Goal: Navigation & Orientation: Go to known website

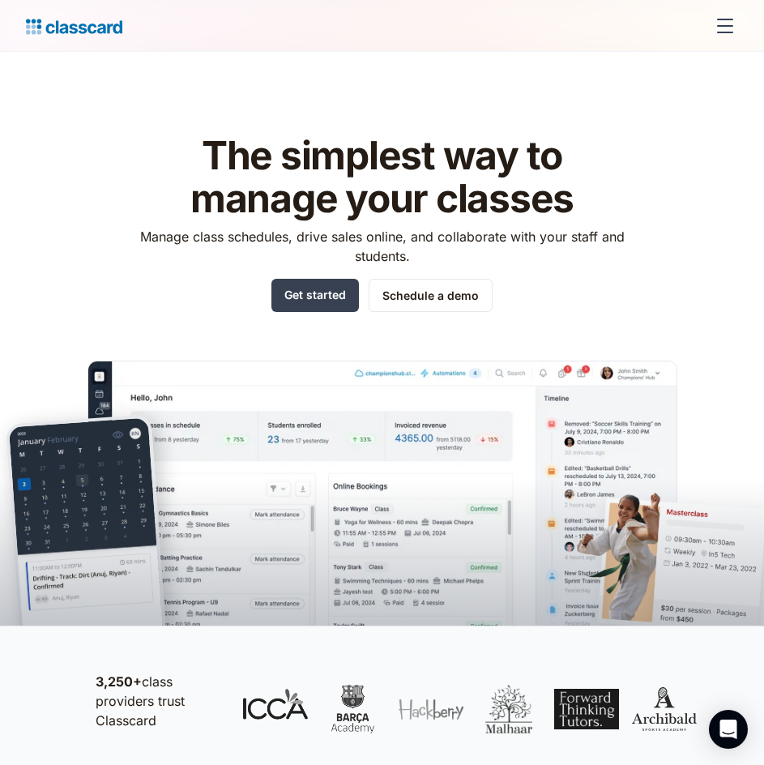
click at [722, 16] on div "menu" at bounding box center [725, 25] width 39 height 39
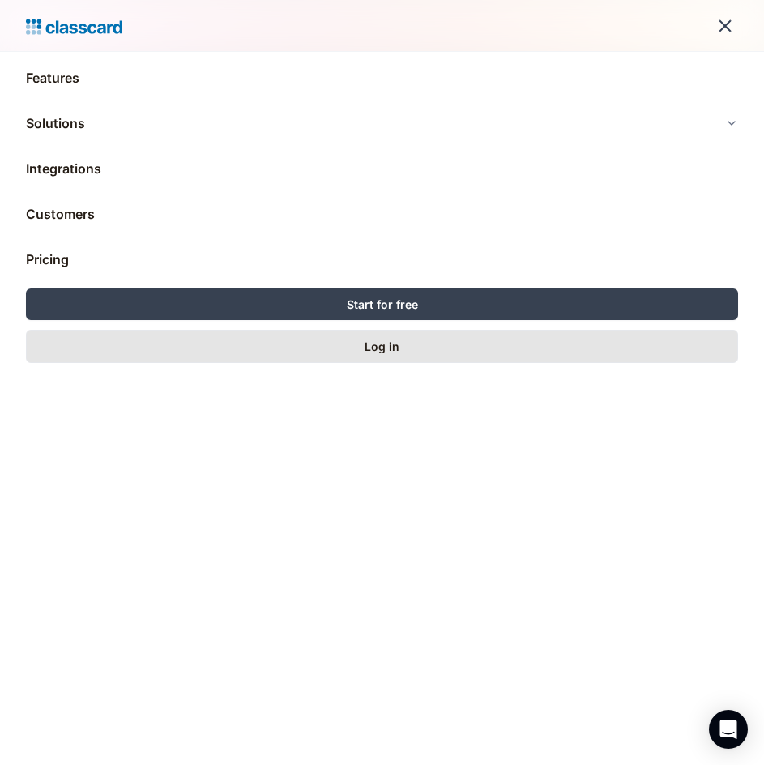
click at [454, 353] on link "Log in" at bounding box center [382, 346] width 713 height 33
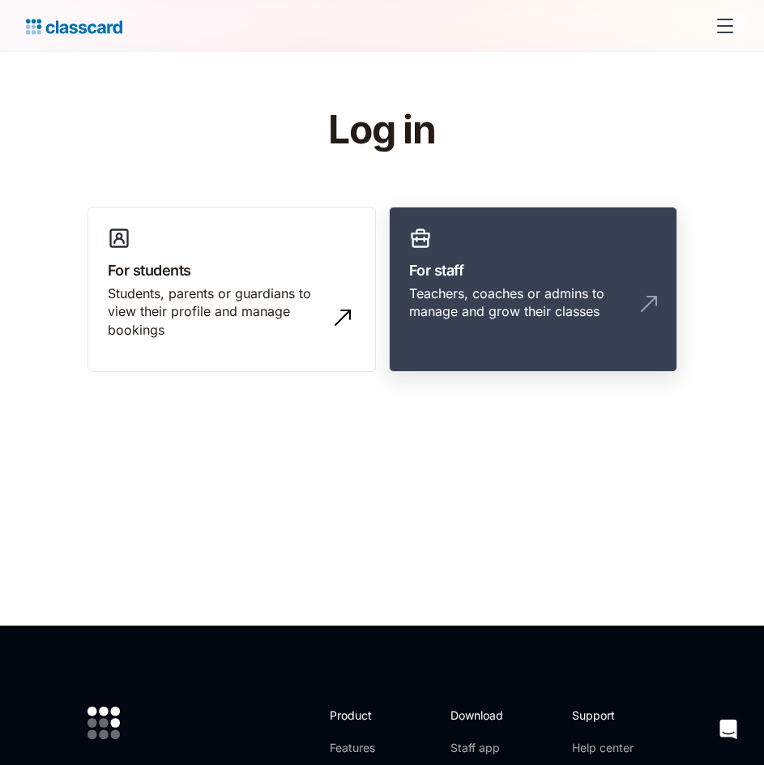
click at [461, 298] on div "Teachers, coaches or admins to manage and grow their classes" at bounding box center [517, 303] width 216 height 36
